Goal: Task Accomplishment & Management: Manage account settings

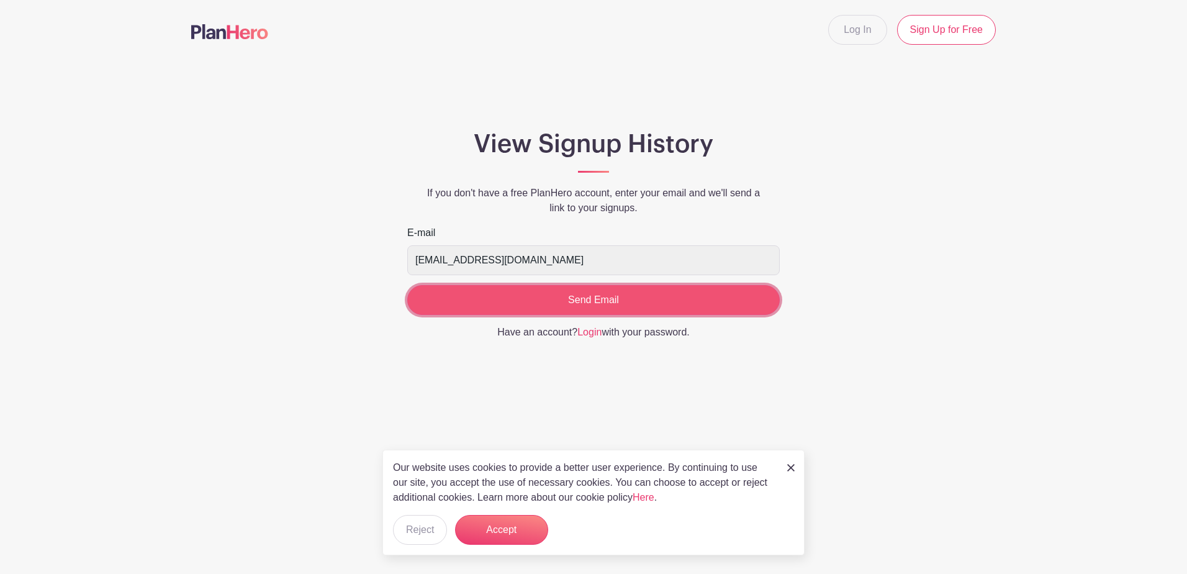
click at [567, 297] on input "Send Email" at bounding box center [593, 300] width 373 height 30
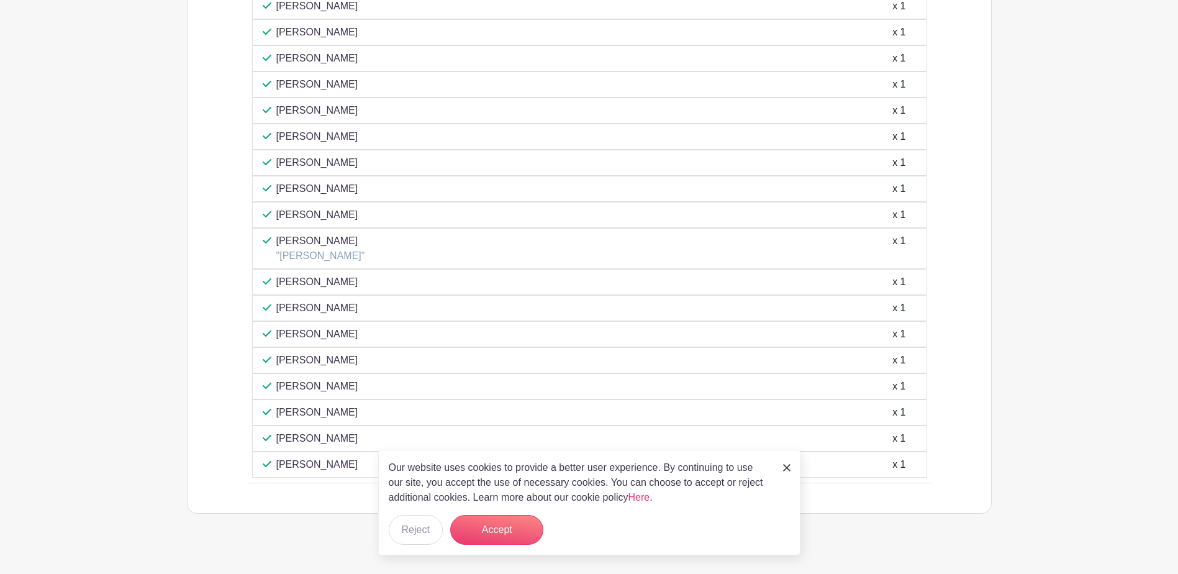
scroll to position [793, 0]
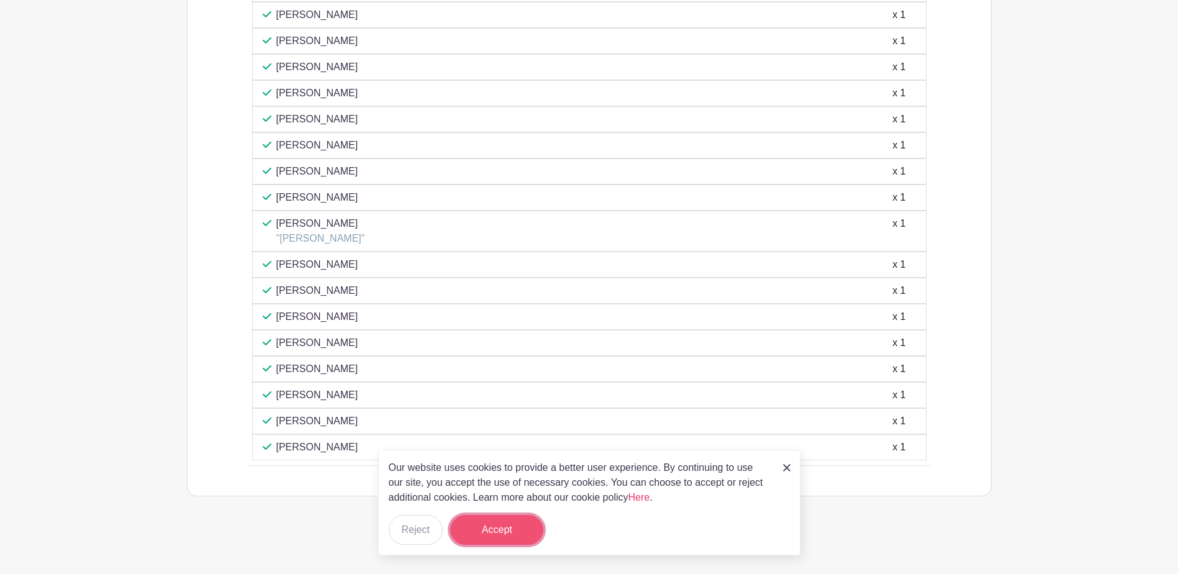
click at [481, 526] on button "Accept" at bounding box center [496, 530] width 93 height 30
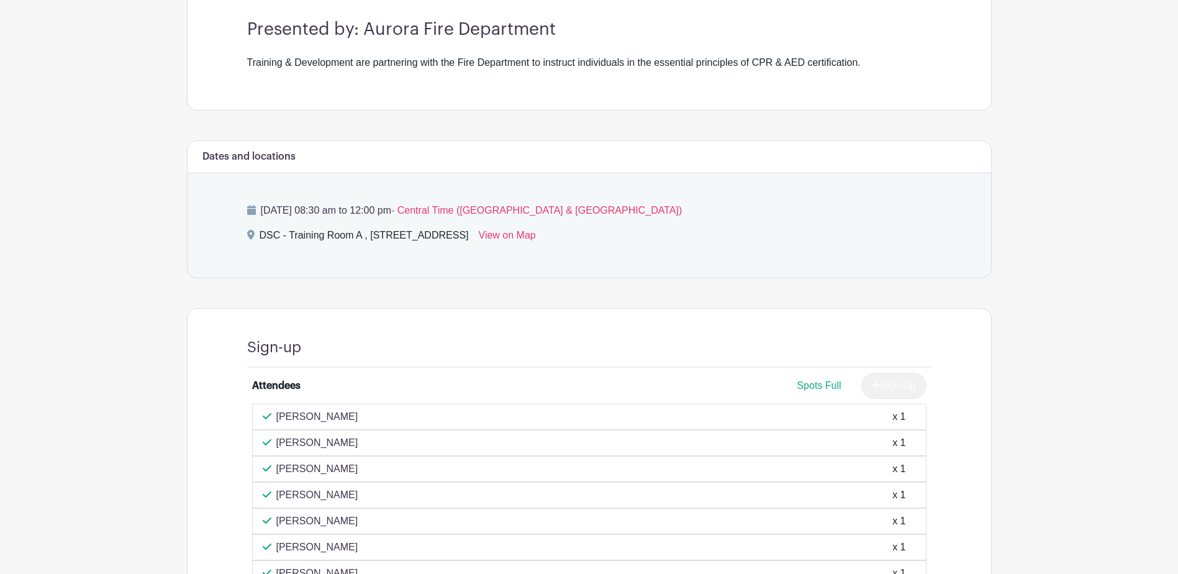
scroll to position [373, 0]
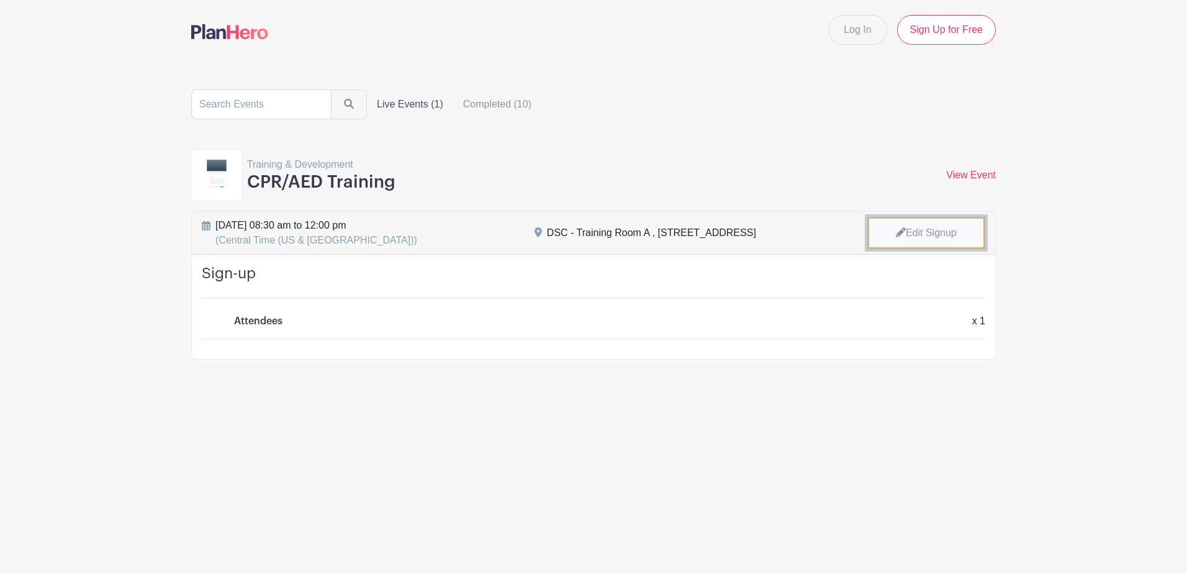
click at [899, 234] on icon at bounding box center [901, 232] width 10 height 10
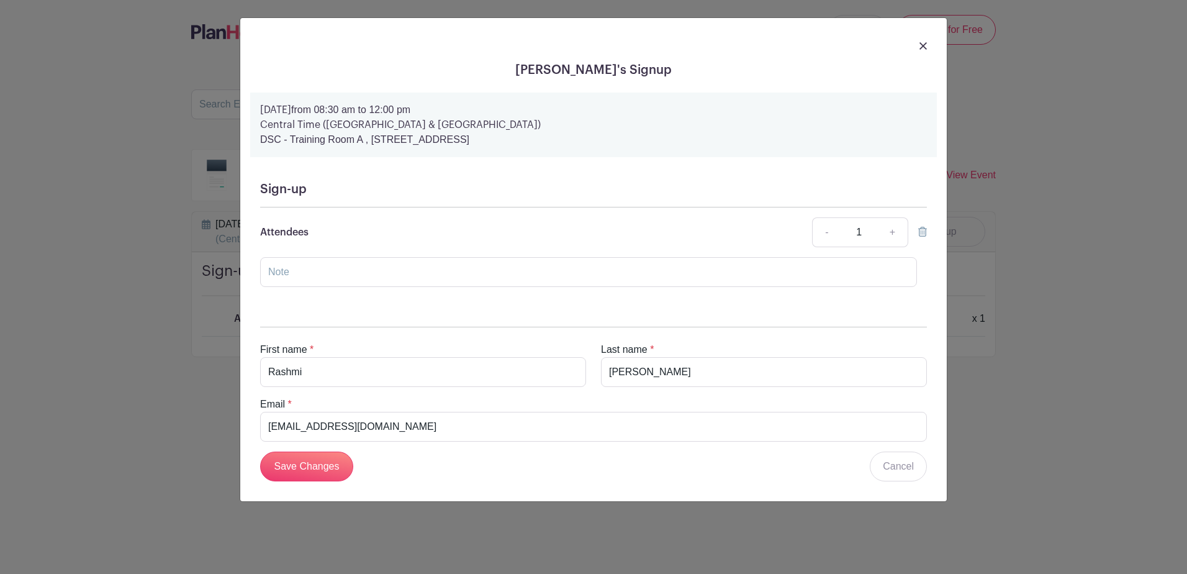
click at [923, 228] on icon at bounding box center [922, 232] width 9 height 10
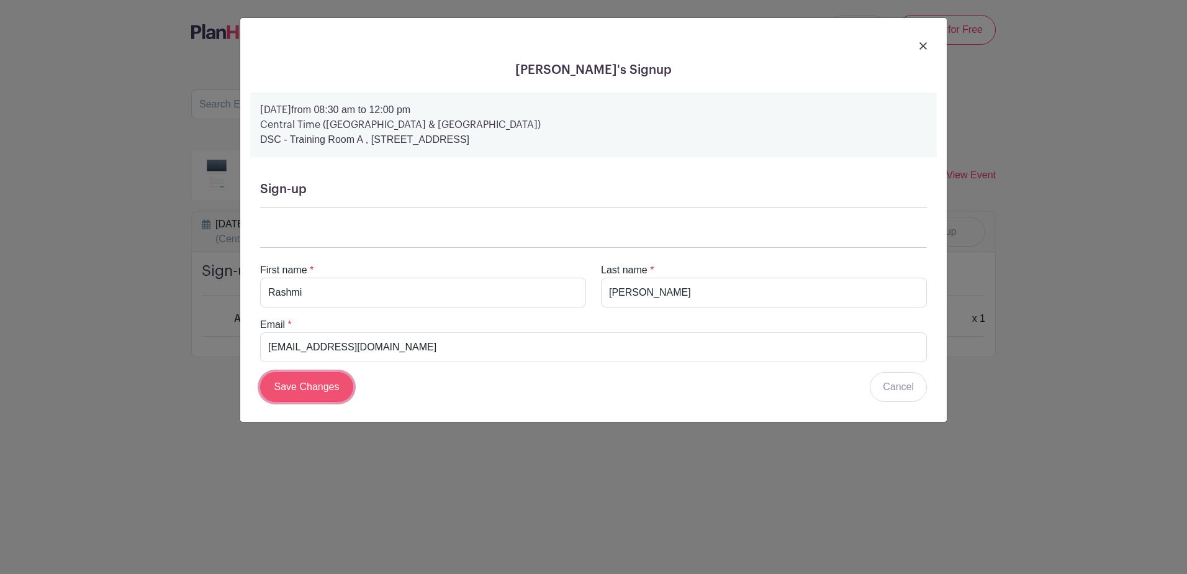
click at [304, 384] on input "Save Changes" at bounding box center [306, 387] width 93 height 30
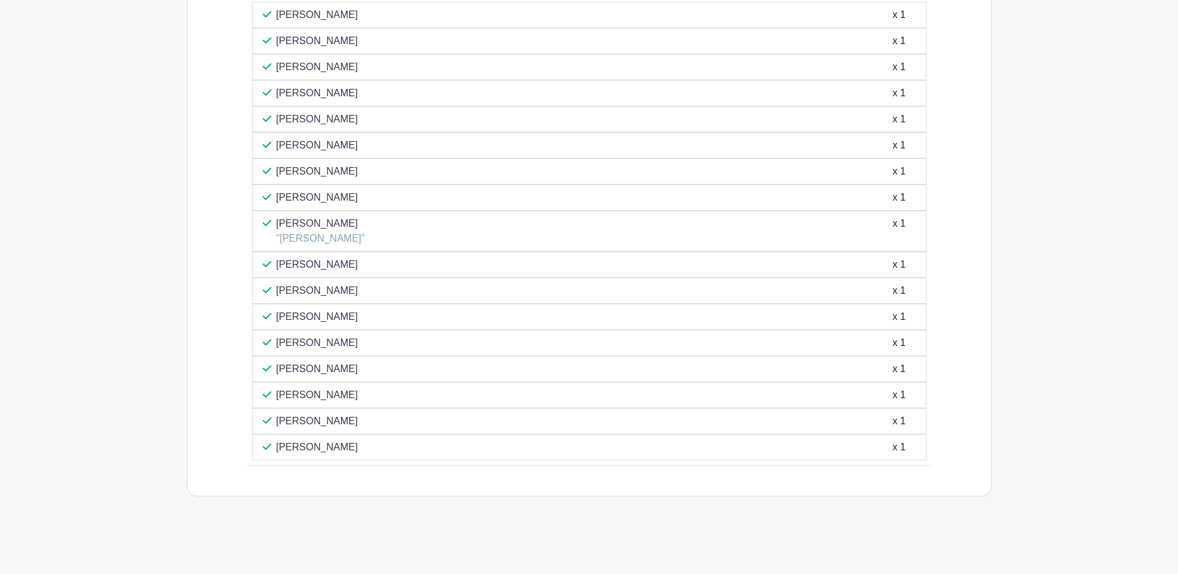
scroll to position [771, 0]
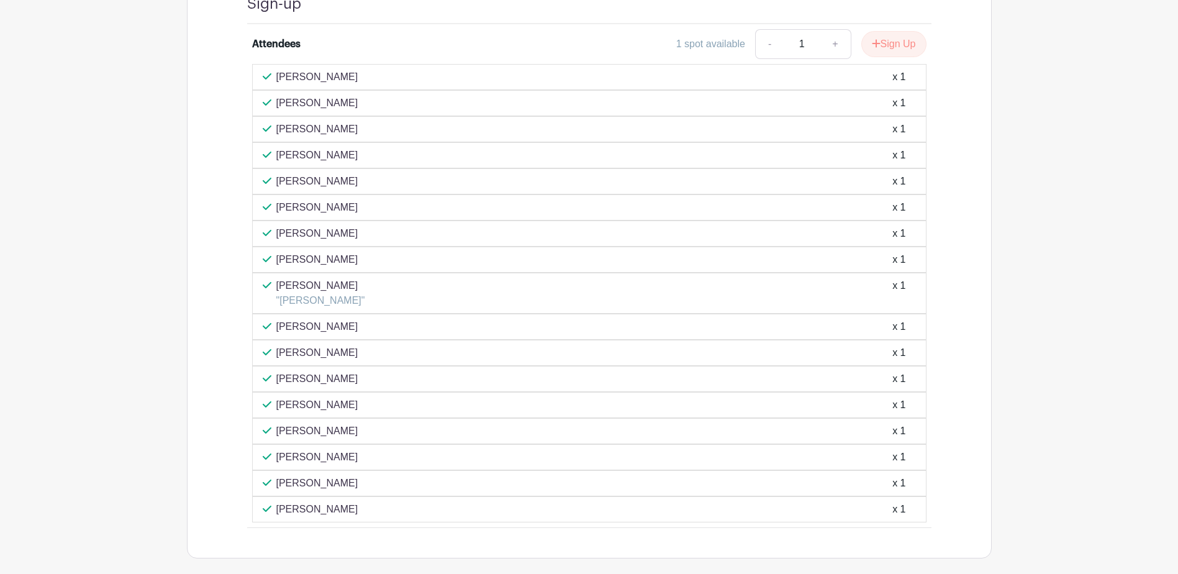
scroll to position [771, 0]
